Goal: Communication & Community: Answer question/provide support

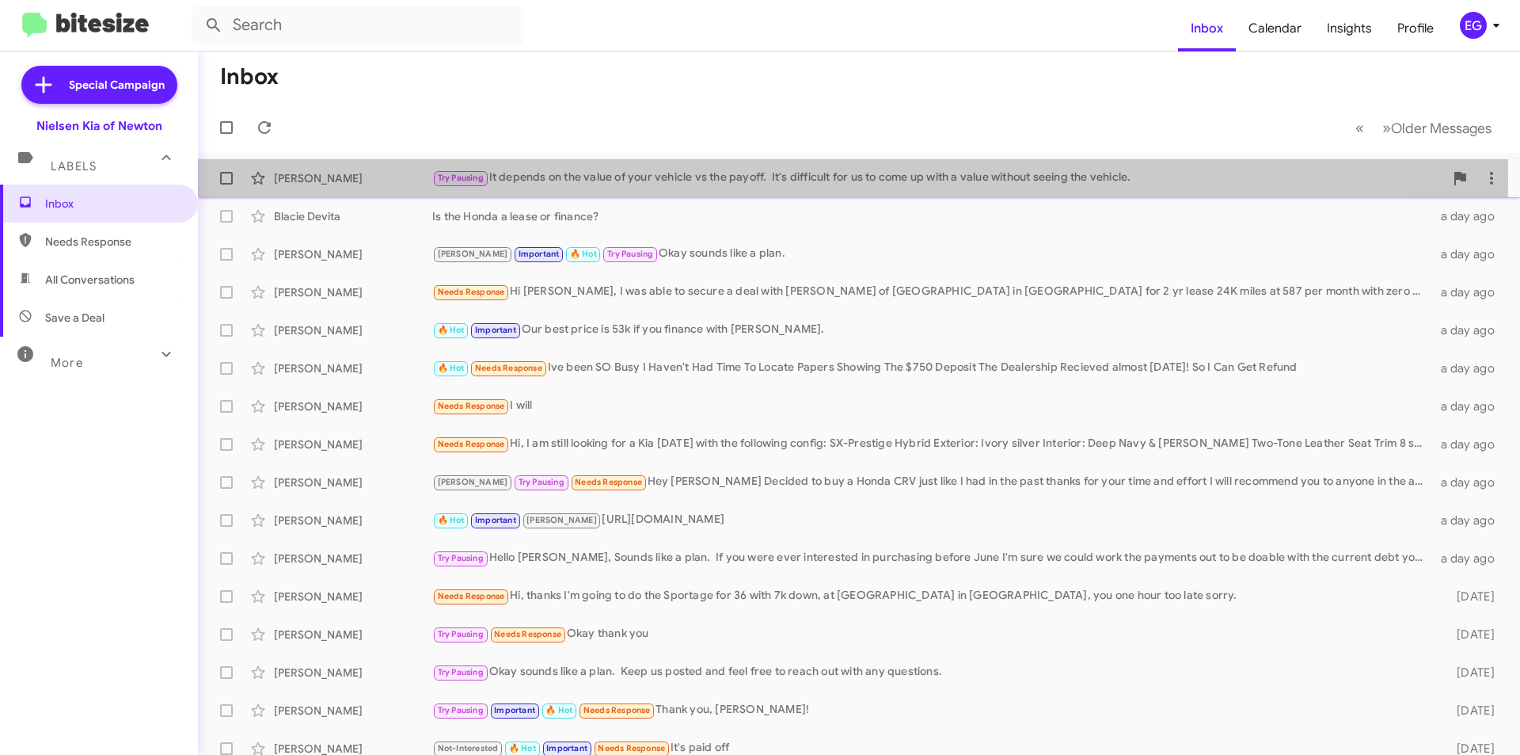
click at [352, 178] on div "[PERSON_NAME]" at bounding box center [353, 178] width 158 height 16
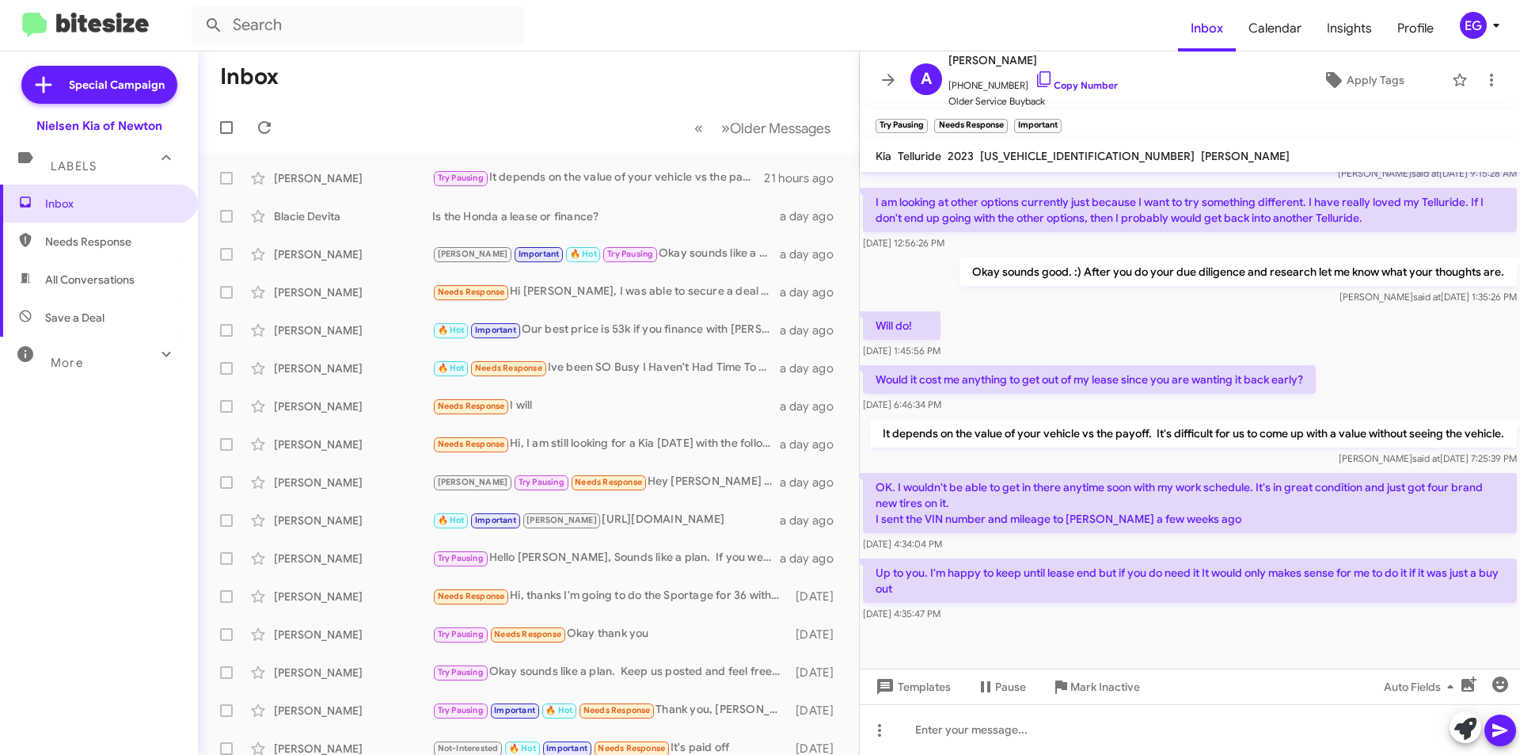
scroll to position [329, 0]
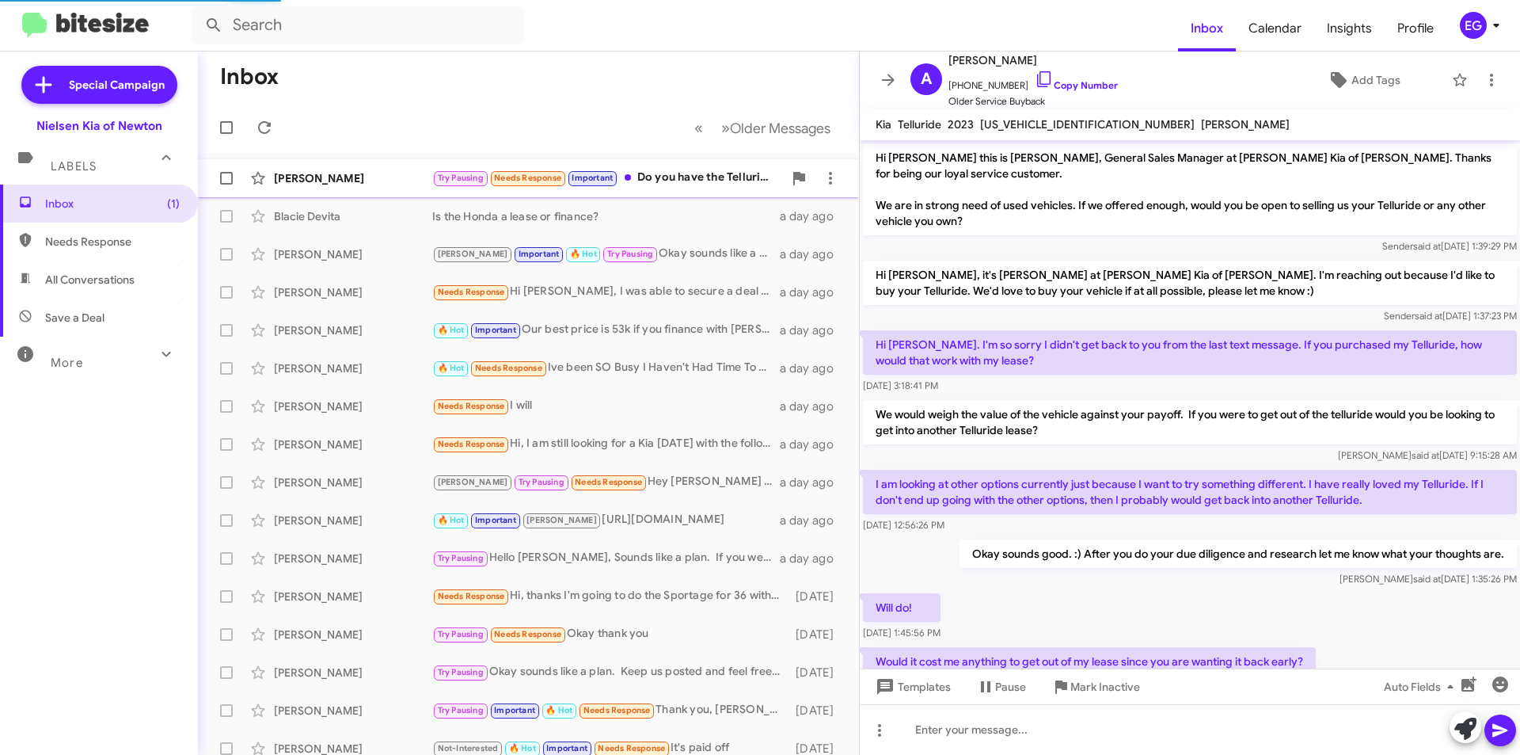
scroll to position [355, 0]
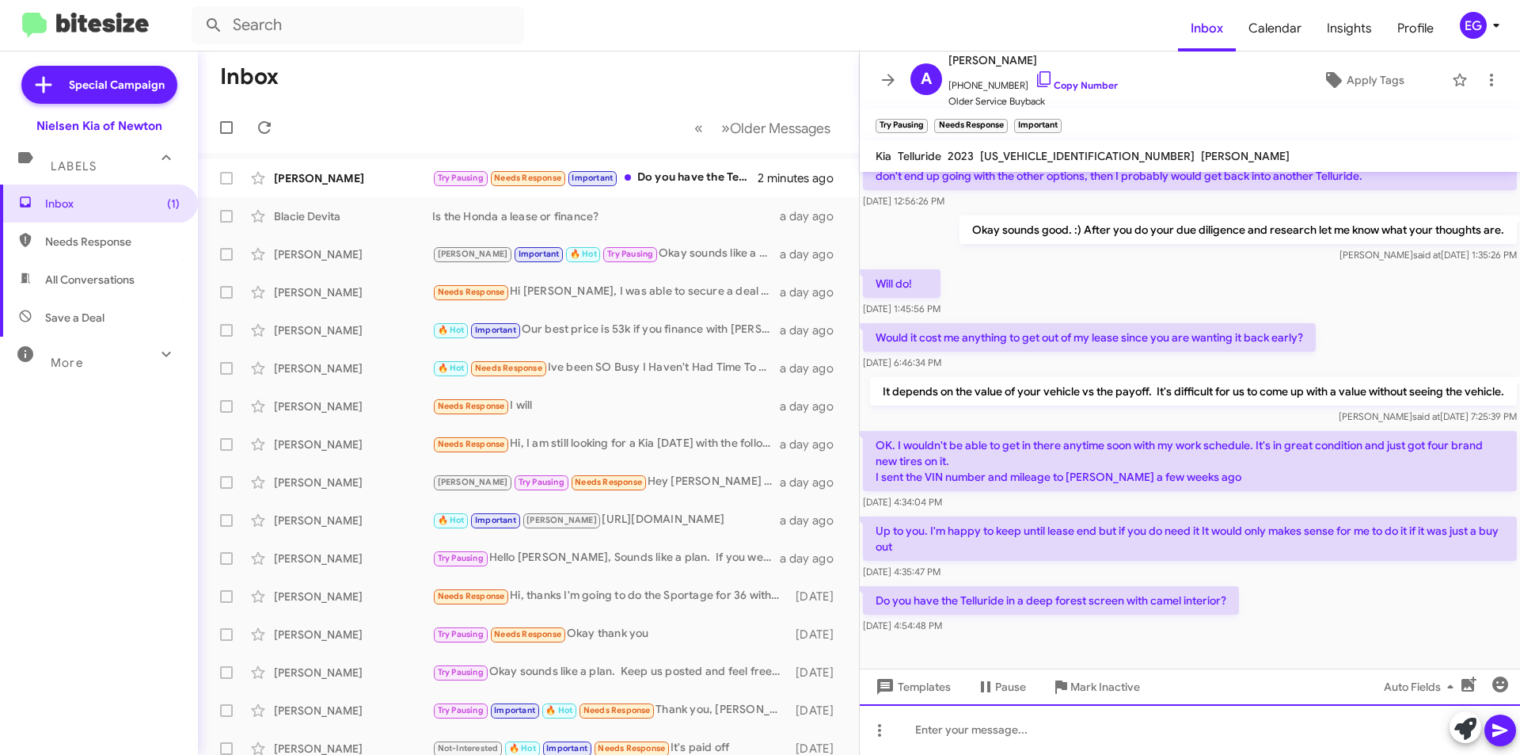
click at [979, 726] on div at bounding box center [1190, 729] width 660 height 51
click at [1154, 728] on div "We currently have one in jungle green with terocatta interior" at bounding box center [1190, 729] width 660 height 51
click at [920, 728] on div "We currently have one in jungle green with terracotta interior" at bounding box center [1190, 729] width 660 height 51
click at [1272, 735] on div "I believe we currently have one in jungle green with terracotta interior" at bounding box center [1190, 729] width 660 height 51
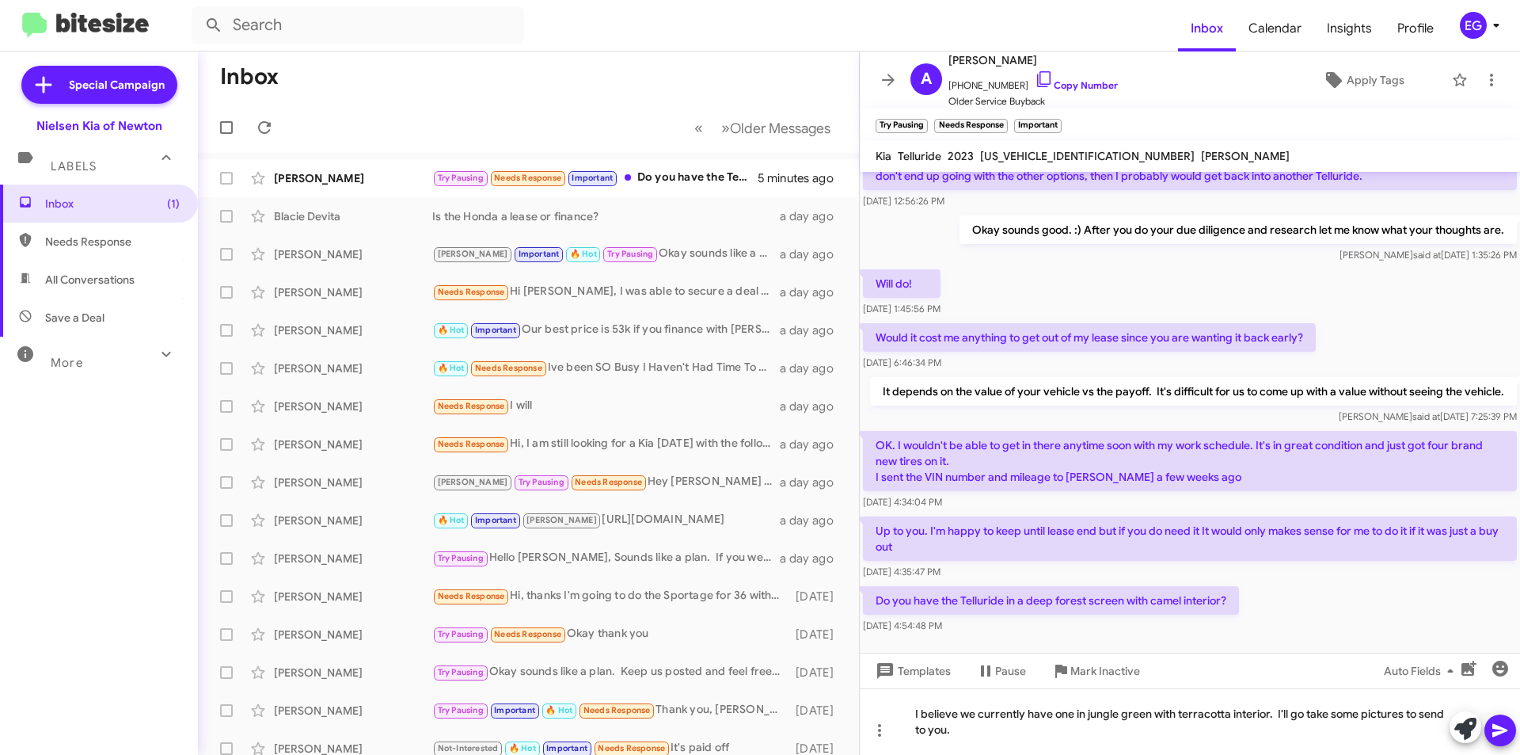
click at [1501, 732] on icon at bounding box center [1499, 730] width 15 height 13
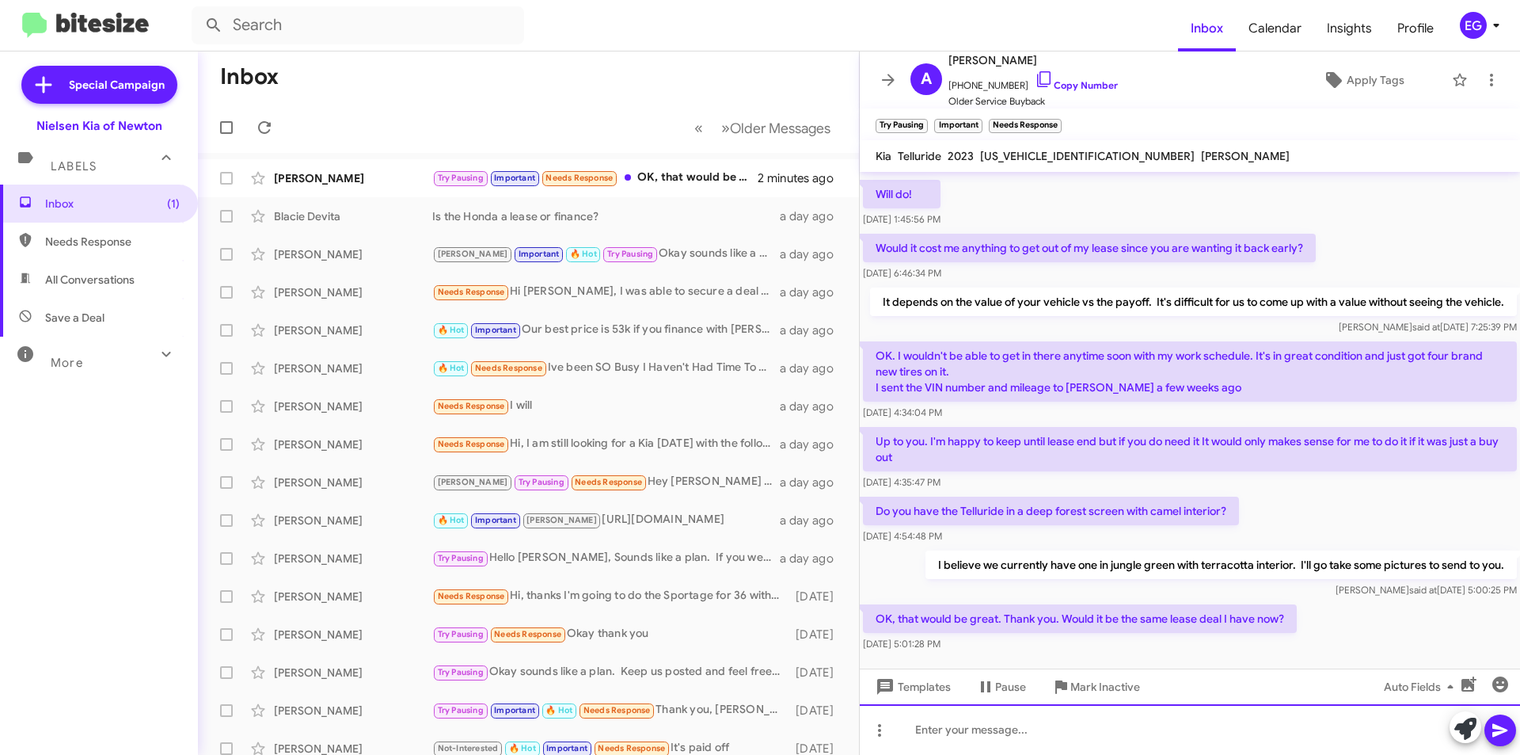
scroll to position [0, 0]
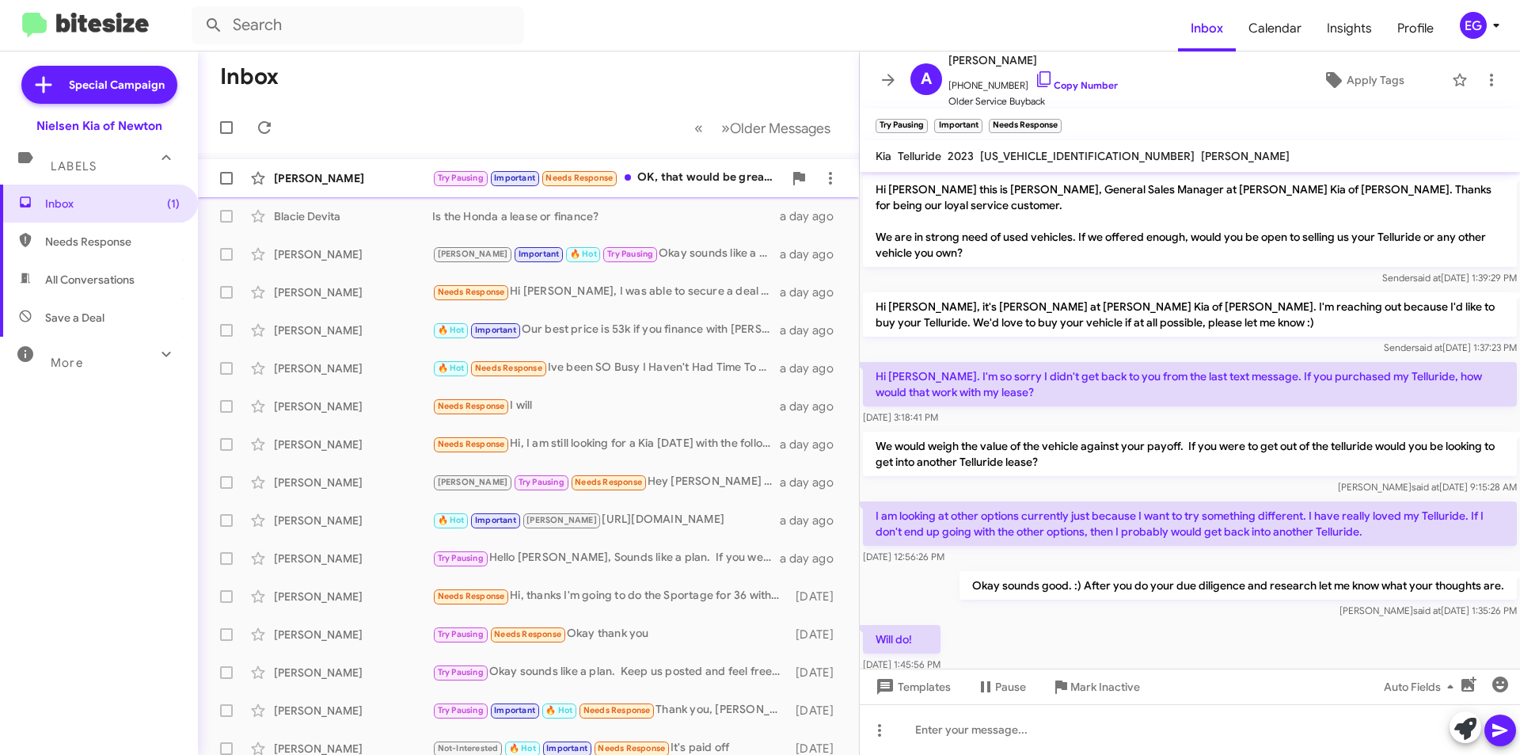
click at [683, 180] on div "Try Pausing Important Needs Response OK, that would be great. Thank you. Would …" at bounding box center [607, 178] width 351 height 18
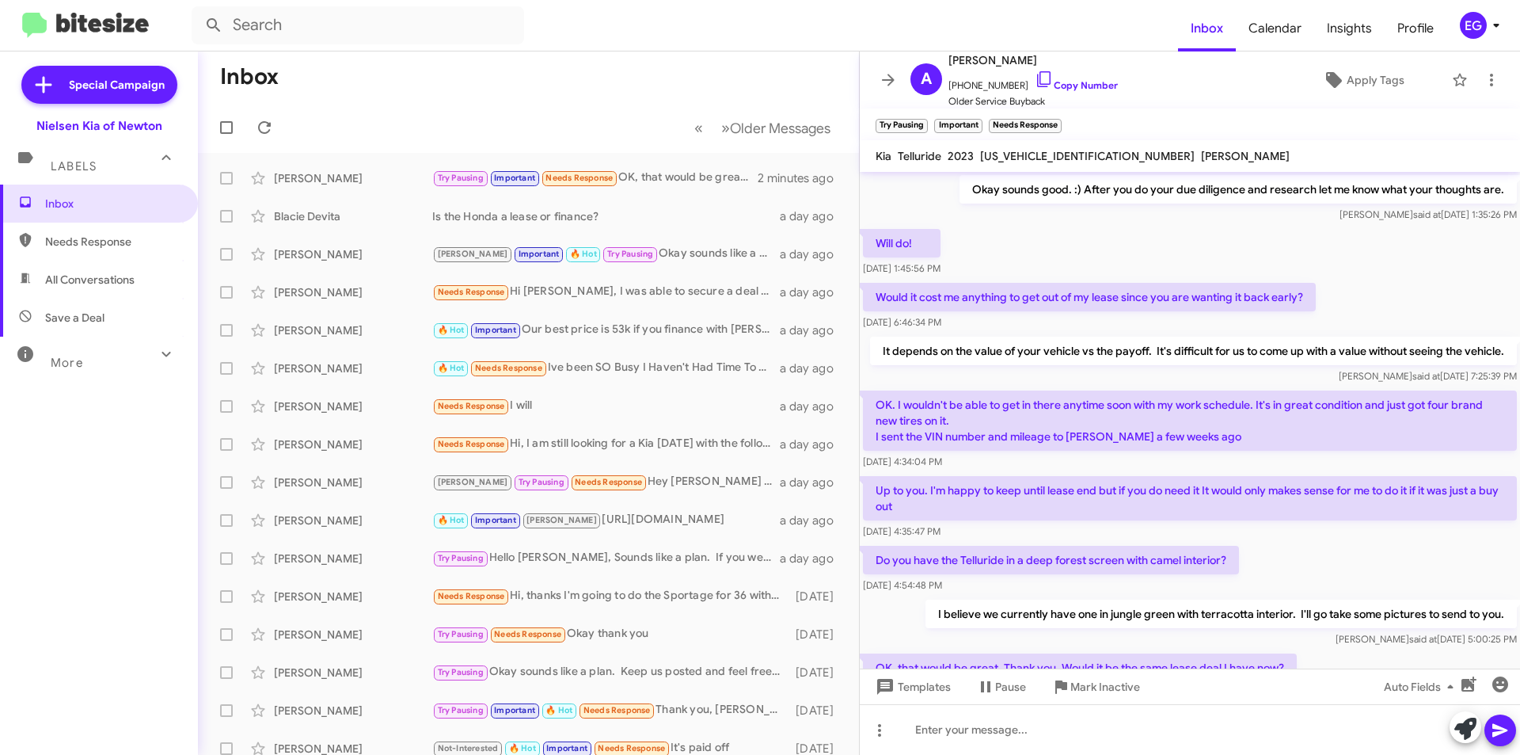
scroll to position [503, 0]
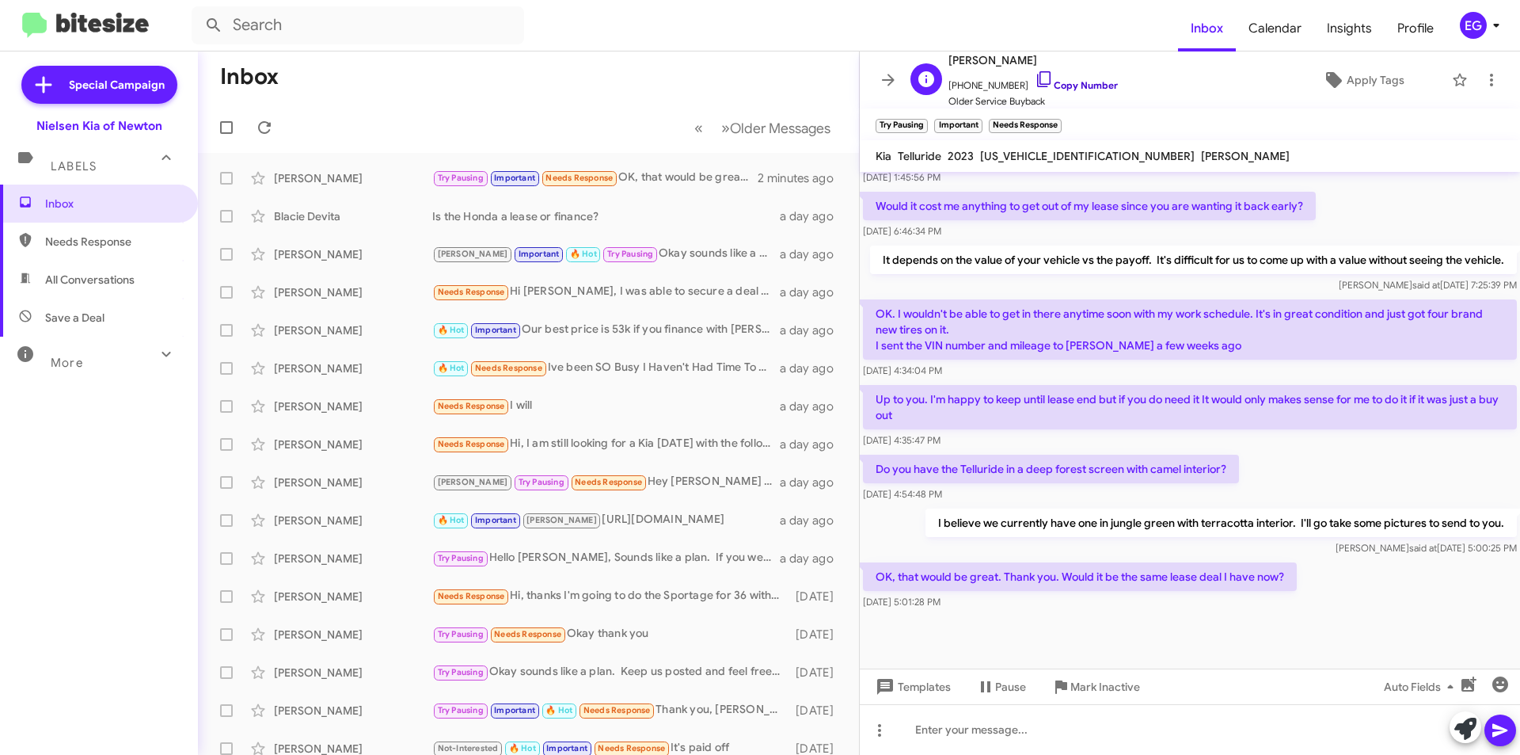
click at [1076, 83] on link "Copy Number" at bounding box center [1076, 85] width 83 height 12
click at [958, 736] on div at bounding box center [1190, 729] width 660 height 51
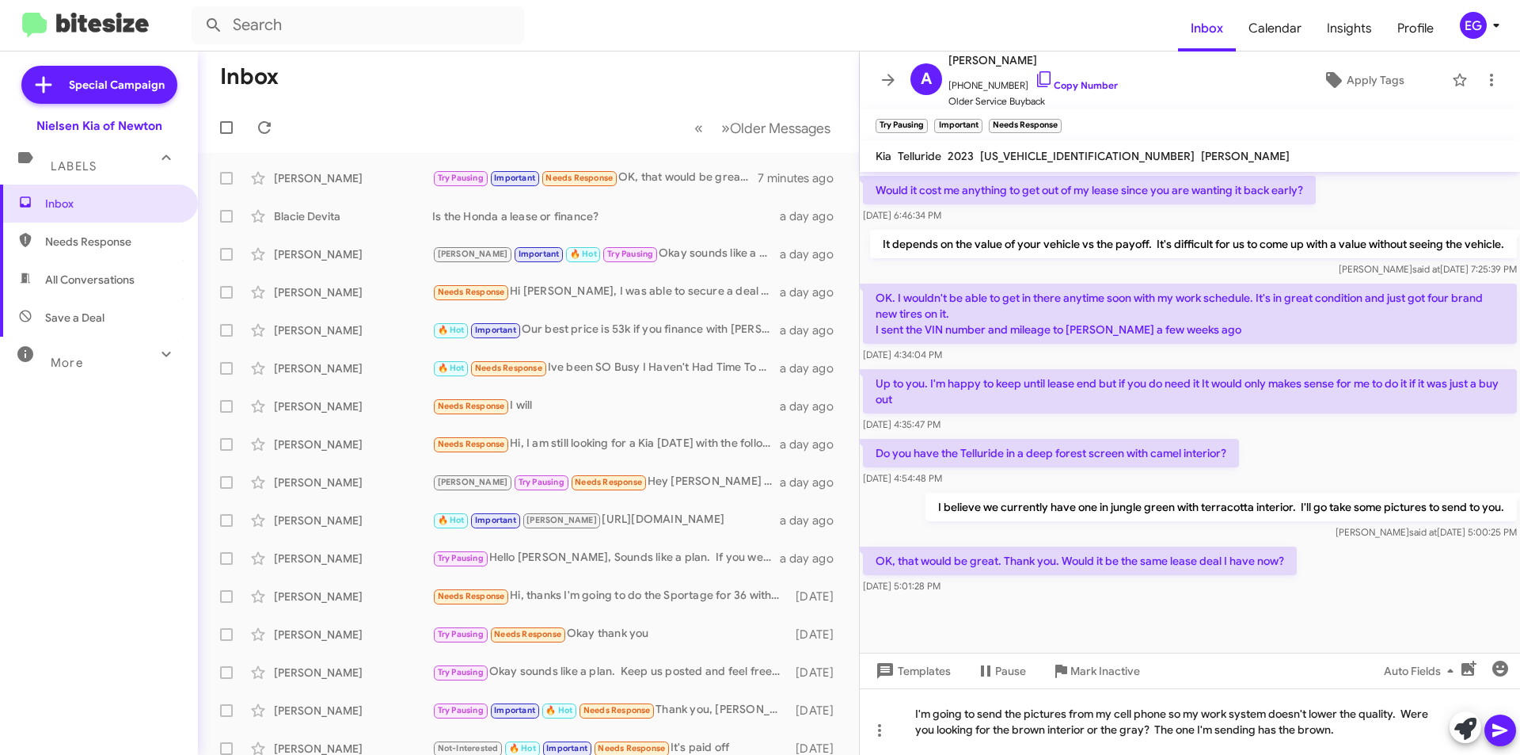
click at [1492, 729] on icon at bounding box center [1500, 729] width 19 height 19
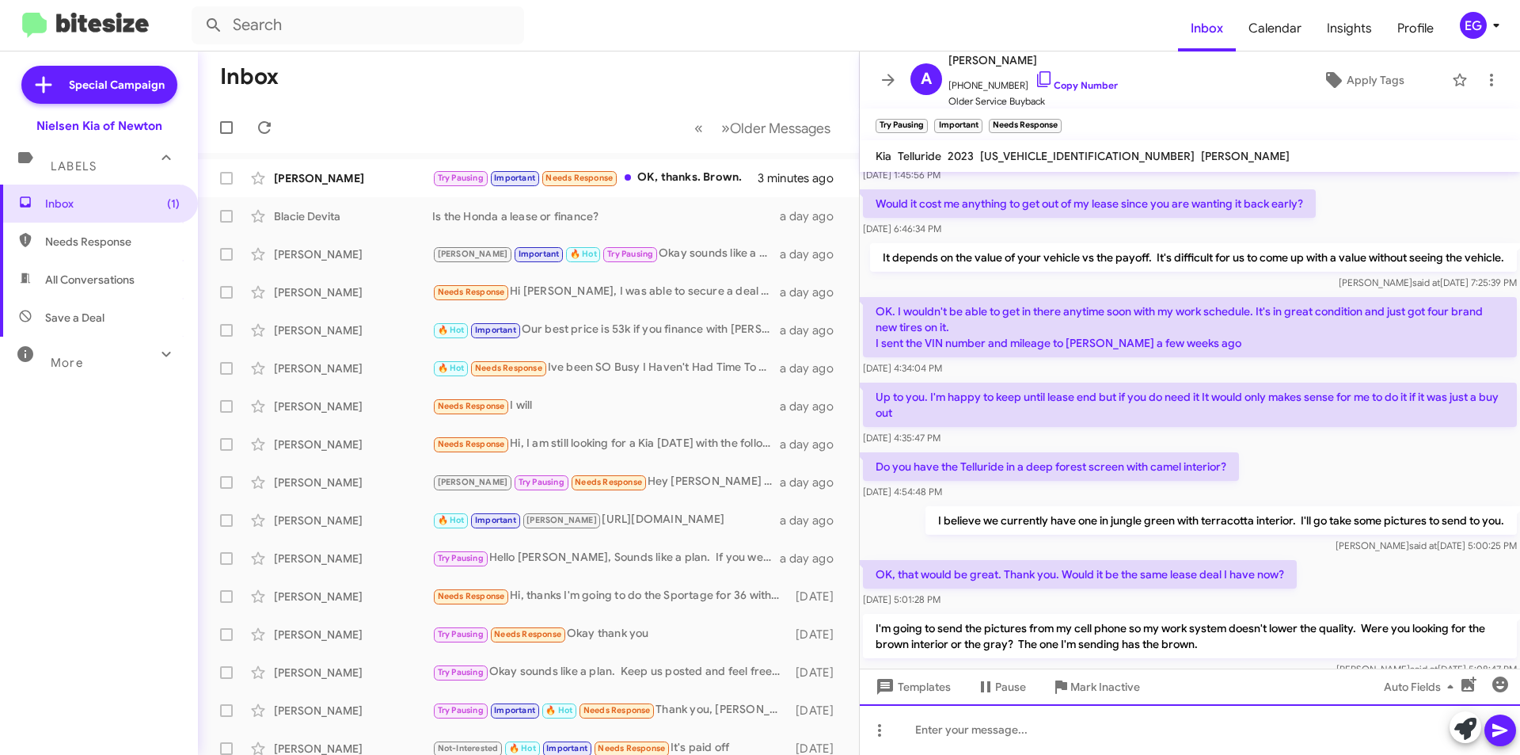
scroll to position [634, 0]
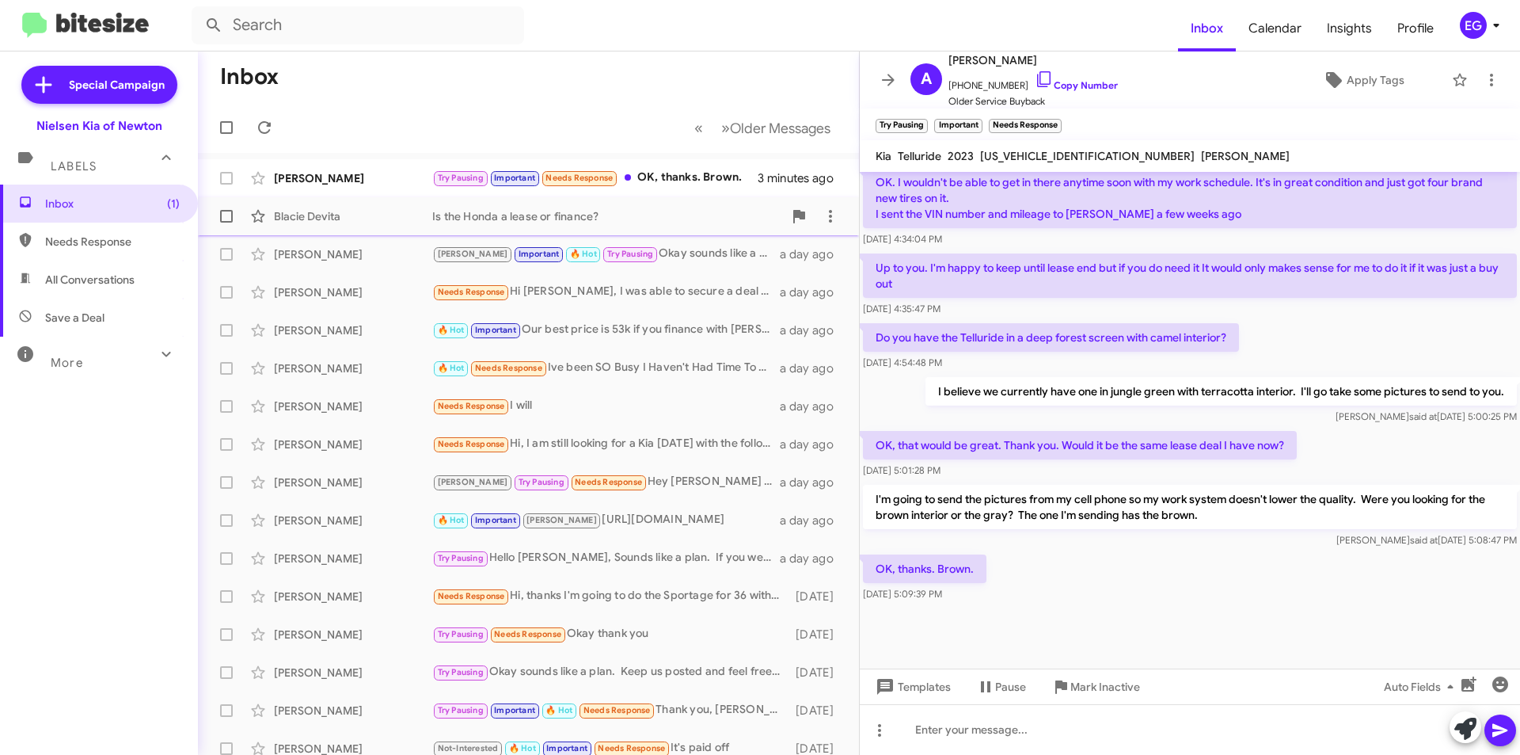
click at [320, 207] on div "Blacie Devita Is the Honda a lease or finance? a day ago" at bounding box center [529, 216] width 636 height 32
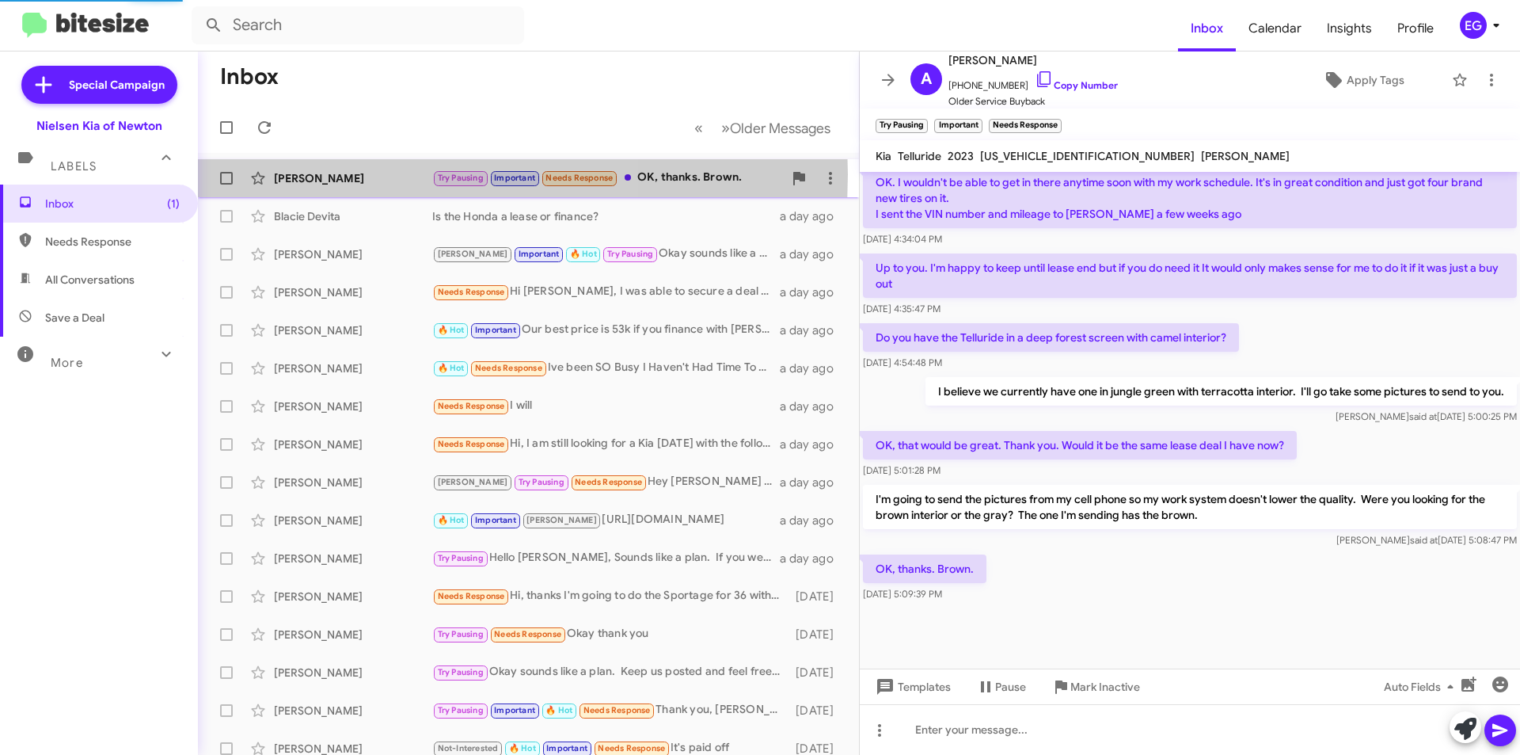
click at [340, 174] on div "[PERSON_NAME]" at bounding box center [353, 178] width 158 height 16
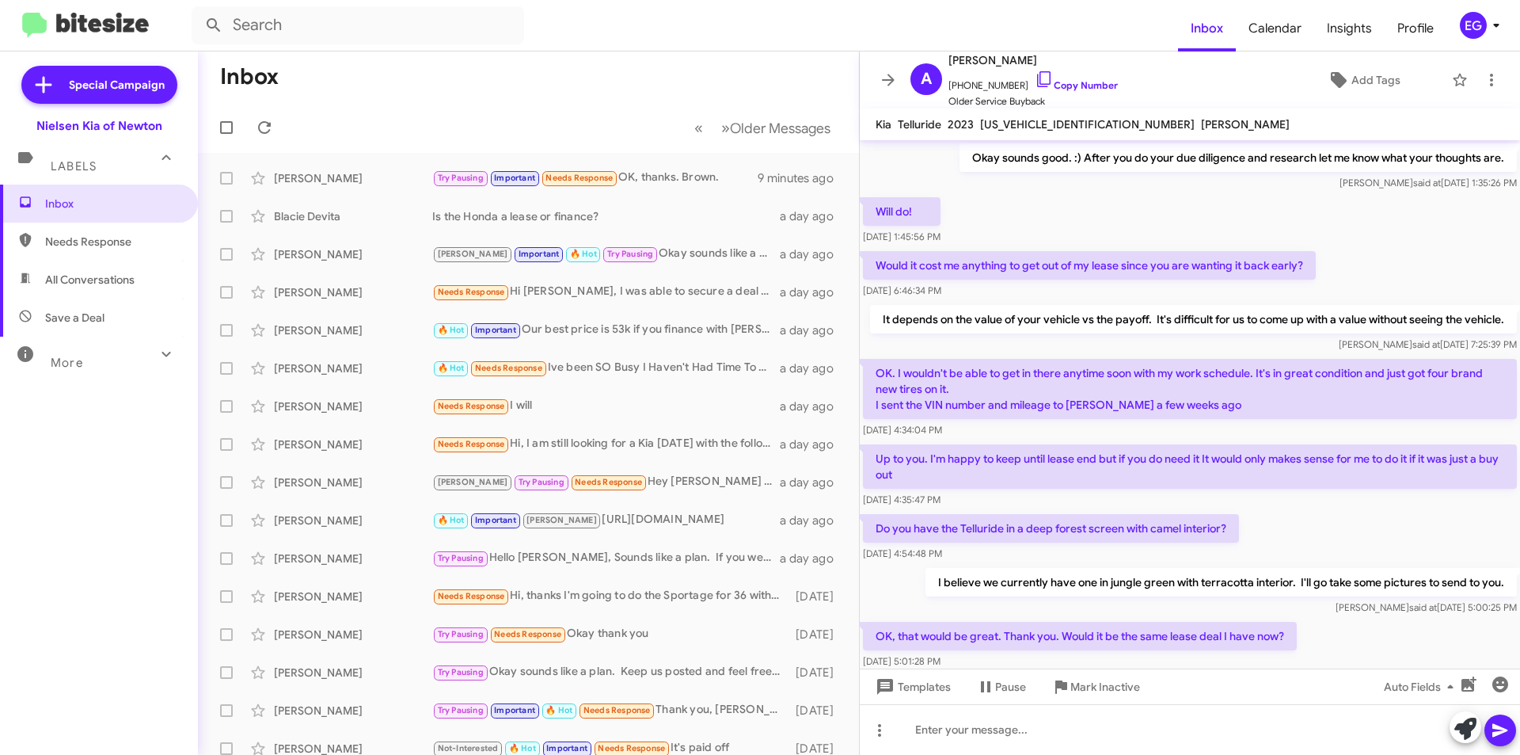
scroll to position [603, 0]
